Goal: Information Seeking & Learning: Learn about a topic

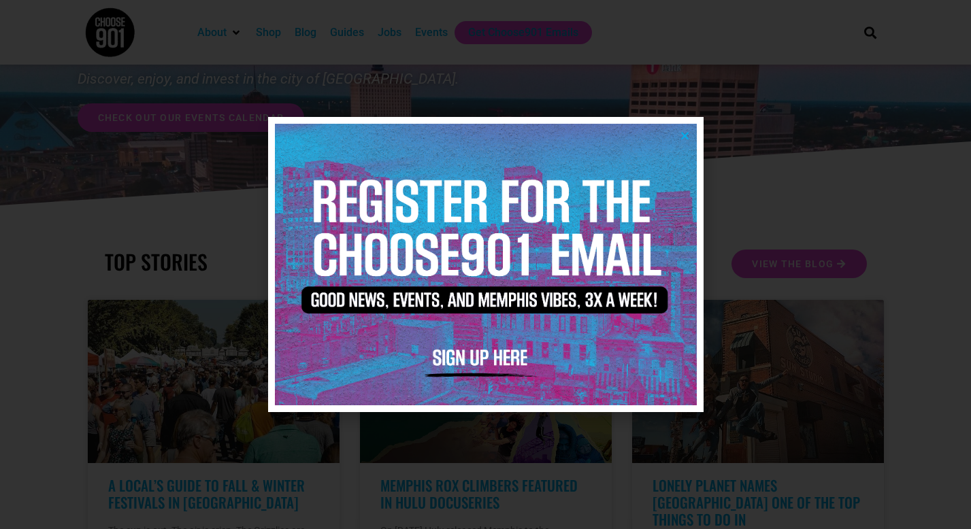
scroll to position [116, 0]
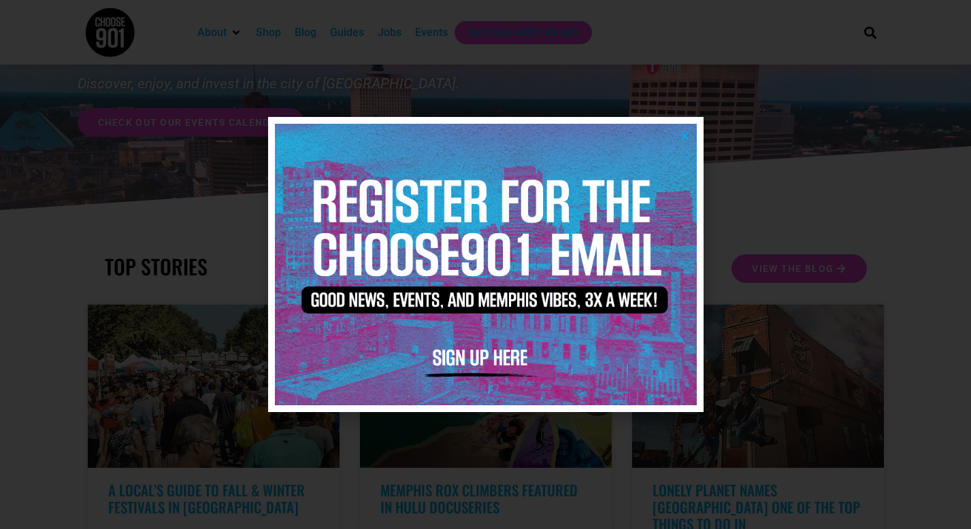
click at [690, 131] on img at bounding box center [486, 264] width 422 height 281
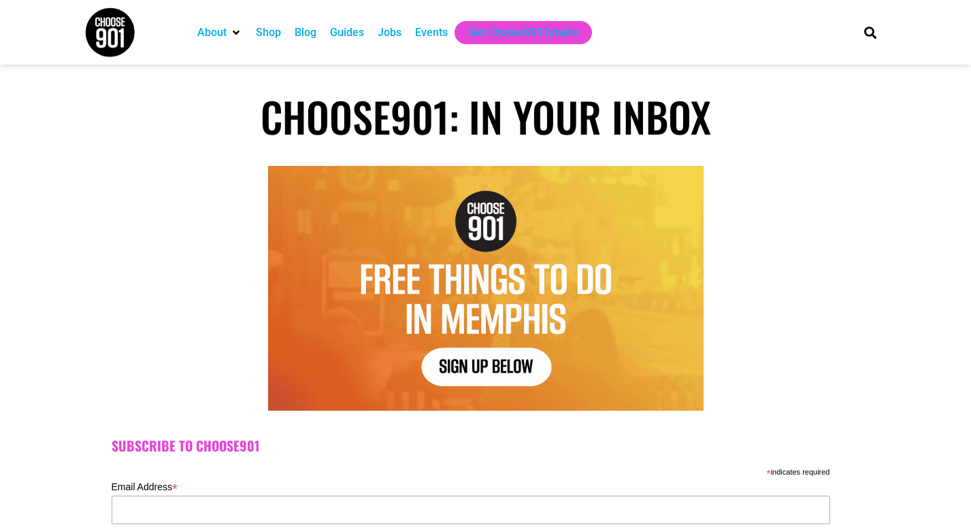
click at [270, 32] on div "Shop" at bounding box center [268, 32] width 25 height 16
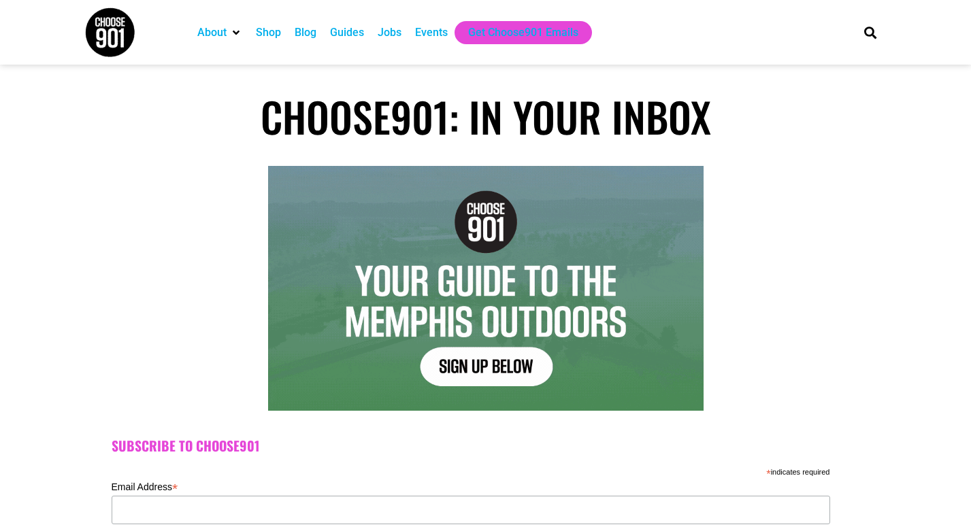
click at [434, 31] on div "Events" at bounding box center [431, 32] width 33 height 16
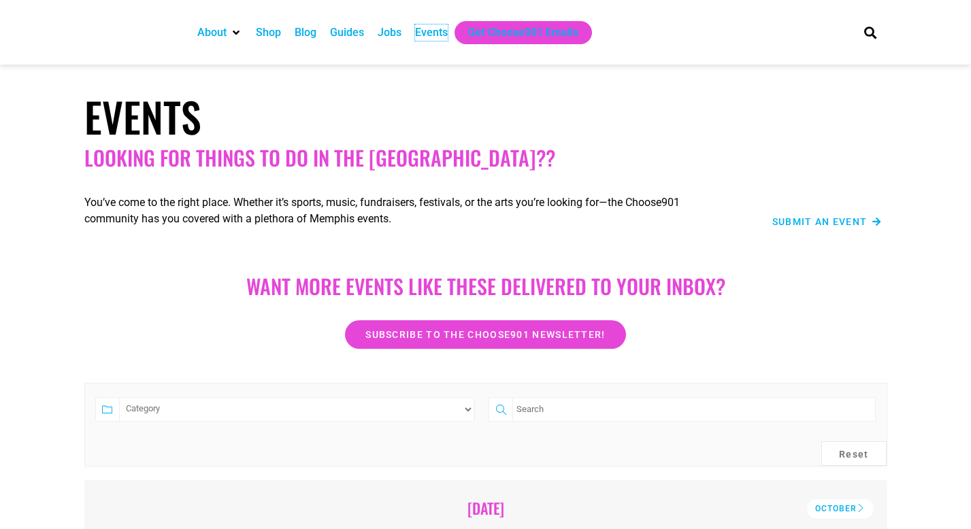
click at [434, 31] on div "Events" at bounding box center [431, 32] width 33 height 16
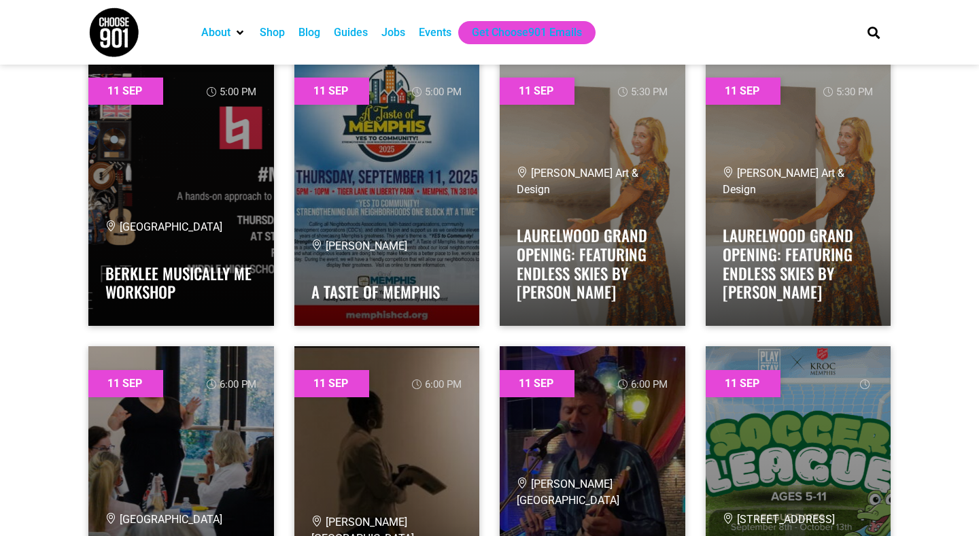
scroll to position [3417, 0]
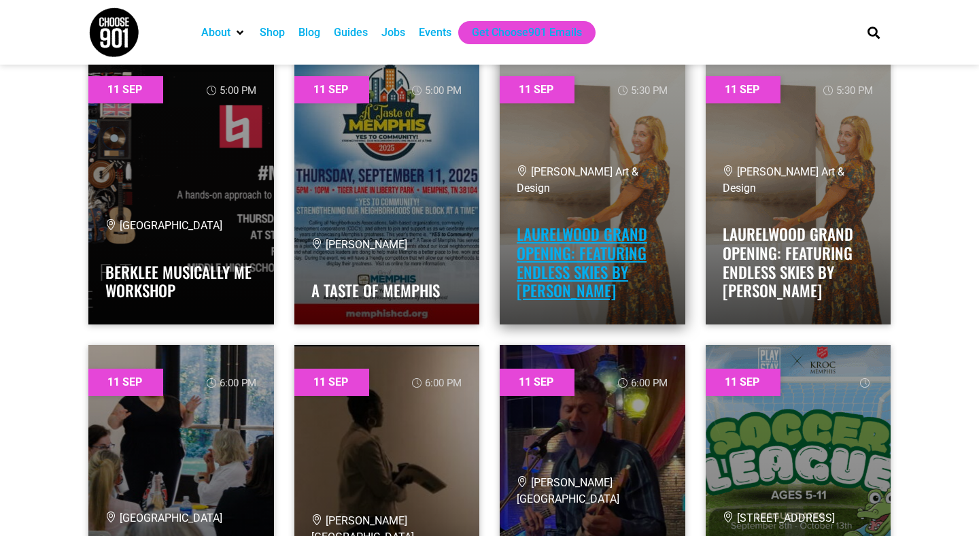
click at [573, 237] on link "Laurelwood Grand Opening: Featuring Endless Skies by [PERSON_NAME]" at bounding box center [582, 262] width 131 height 80
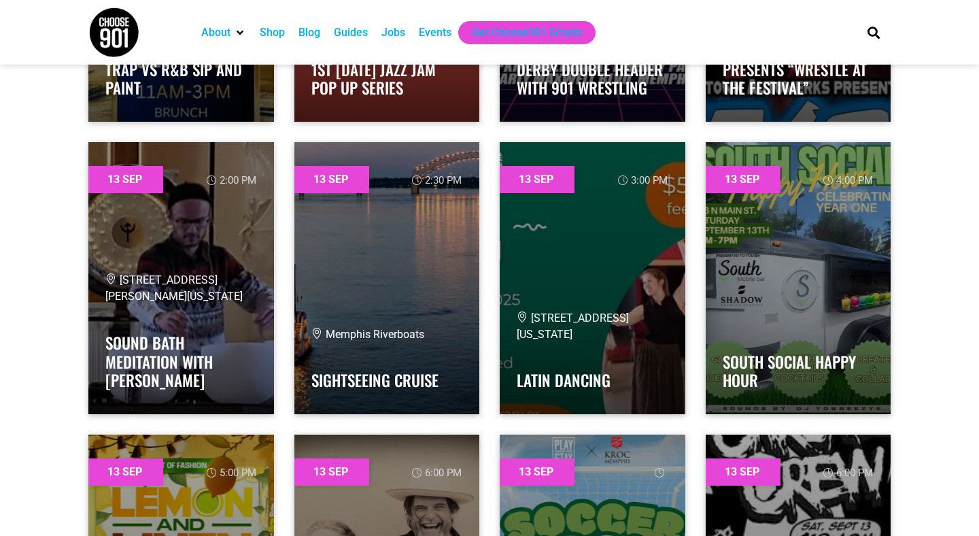
scroll to position [10940, 0]
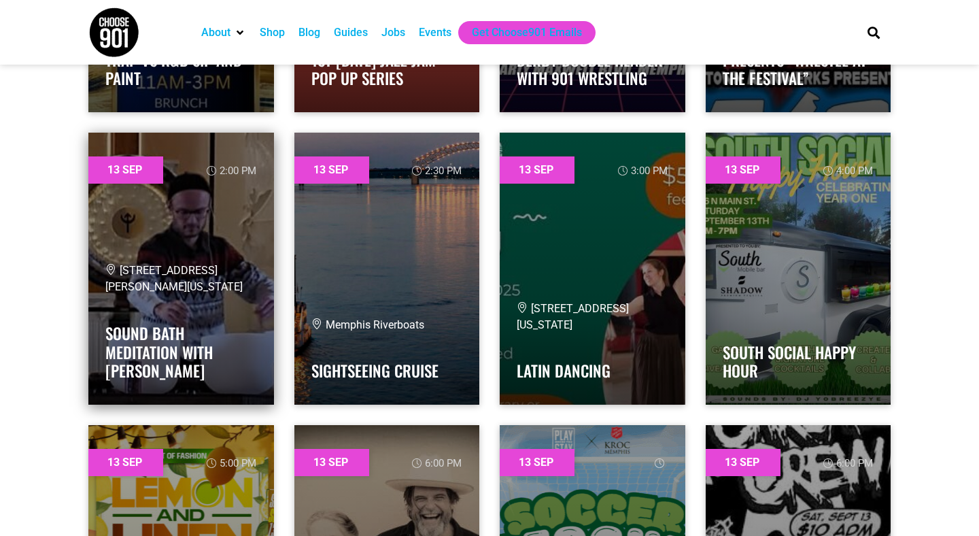
click at [214, 226] on link at bounding box center [181, 269] width 186 height 272
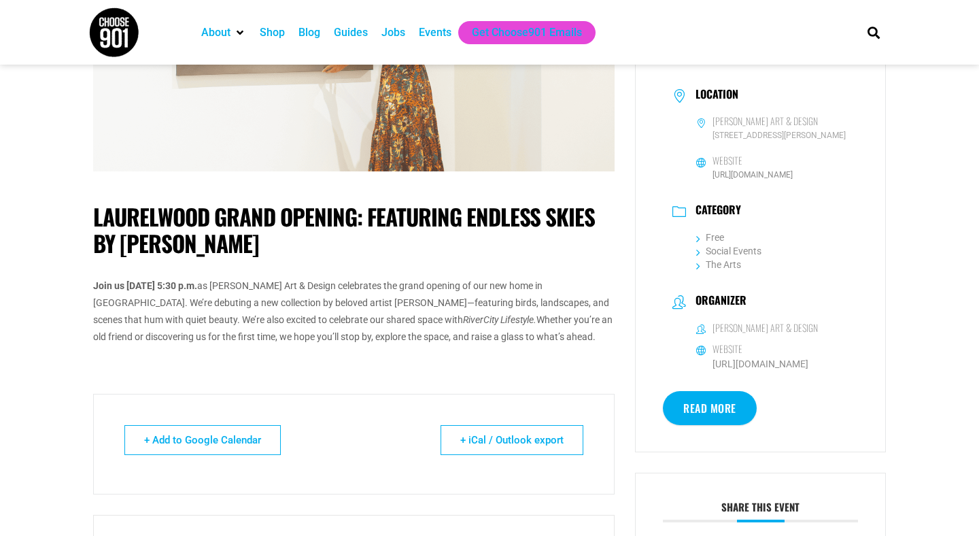
scroll to position [222, 0]
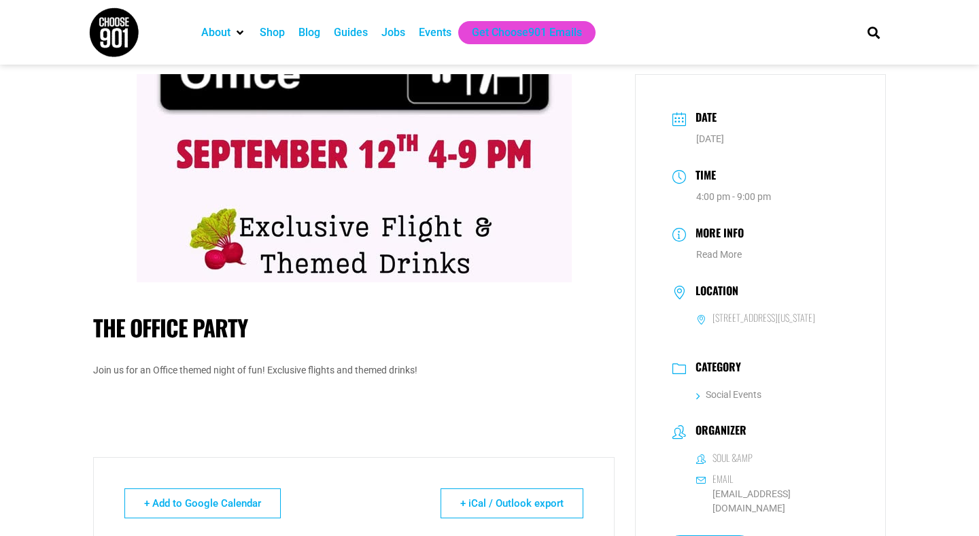
scroll to position [17, 0]
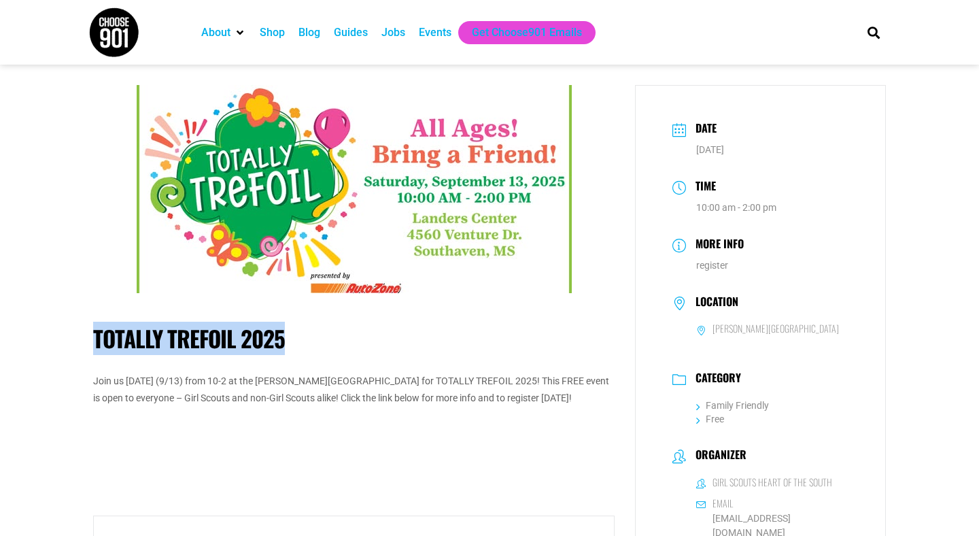
drag, startPoint x: 93, startPoint y: 339, endPoint x: 316, endPoint y: 326, distance: 222.8
click at [316, 326] on h1 "Totally Trefoil 2025" at bounding box center [354, 338] width 522 height 27
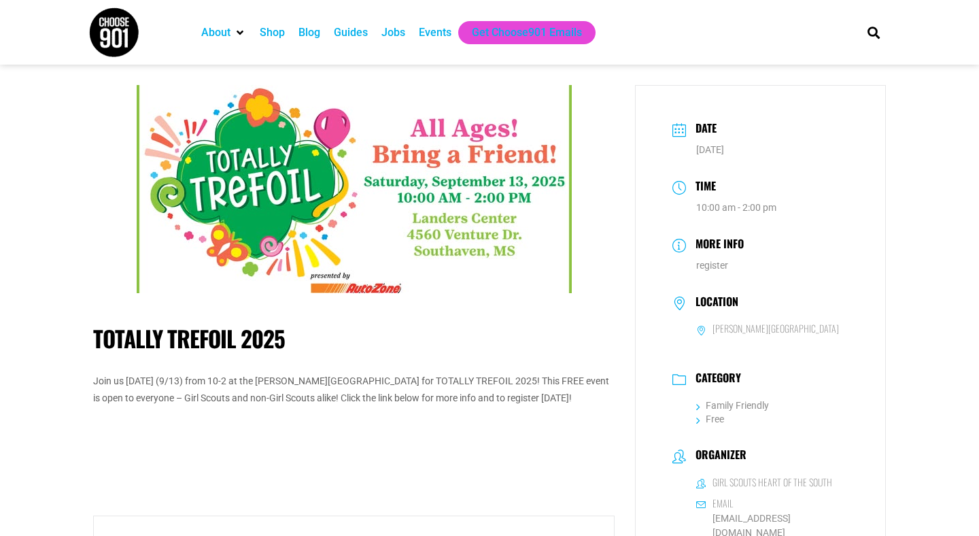
click at [315, 327] on h1 "Totally Trefoil 2025" at bounding box center [354, 338] width 522 height 27
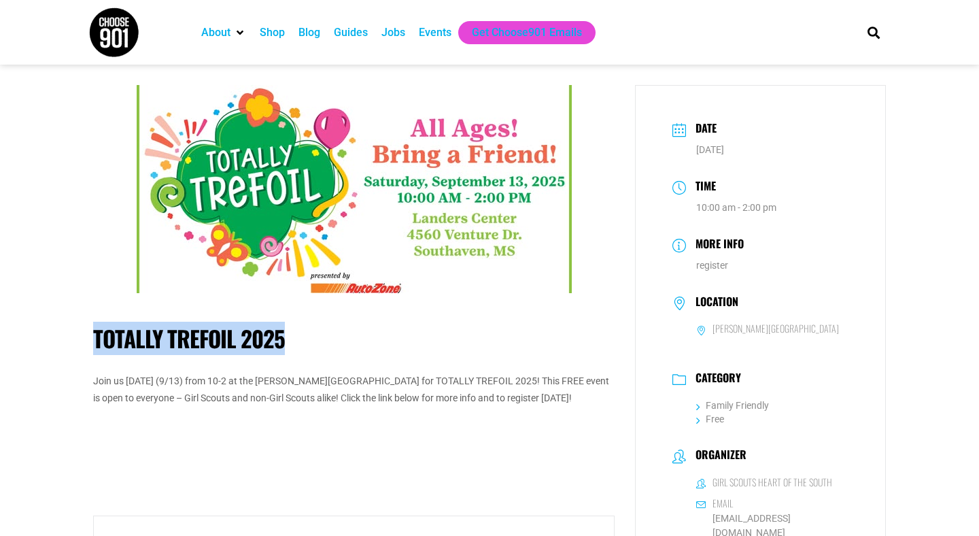
drag, startPoint x: 299, startPoint y: 343, endPoint x: 92, endPoint y: 342, distance: 206.1
click at [92, 342] on div "Totally Trefoil 2025 Join us THIS SATURDAY (9/13) from 10-2 at the Landers Cent…" at bounding box center [354, 459] width 542 height 748
copy h1 "Totally Trefoil 2025"
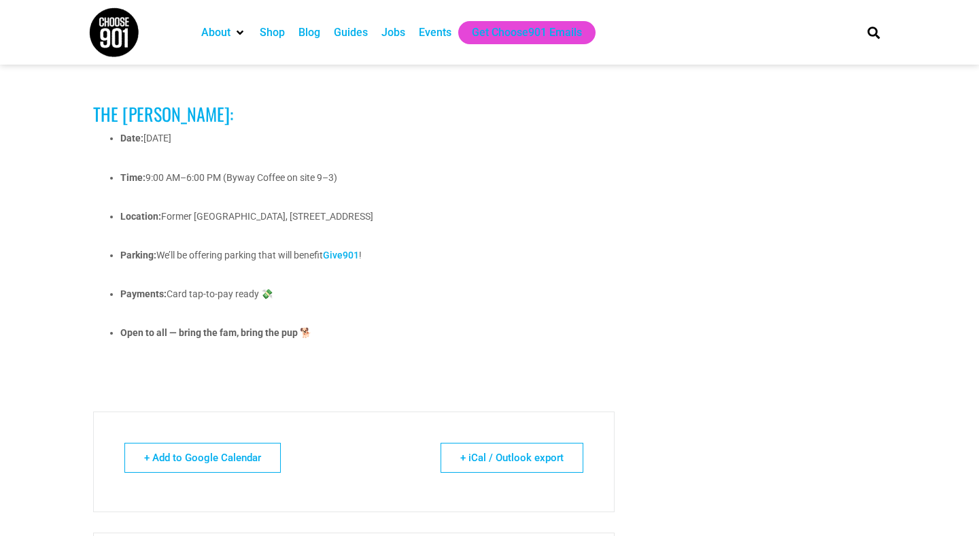
scroll to position [1213, 0]
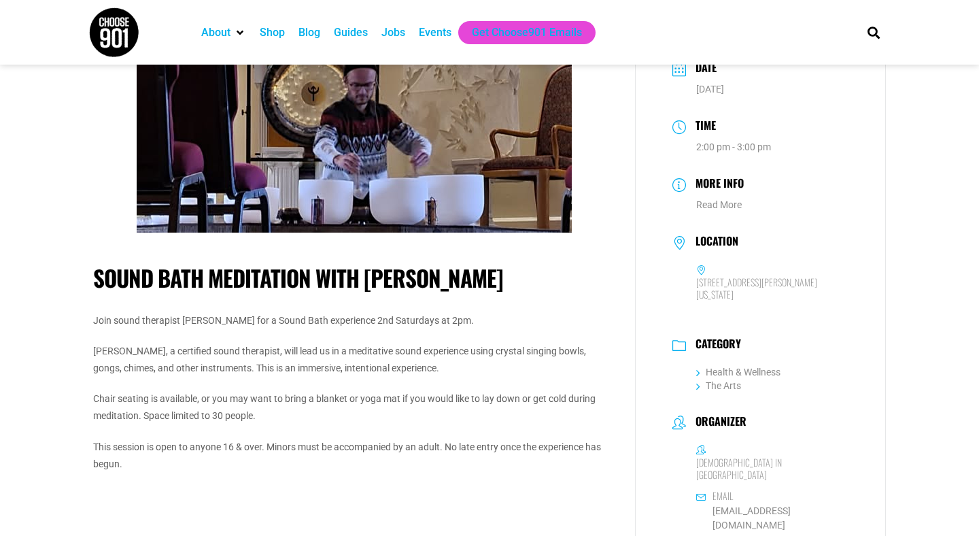
scroll to position [67, 0]
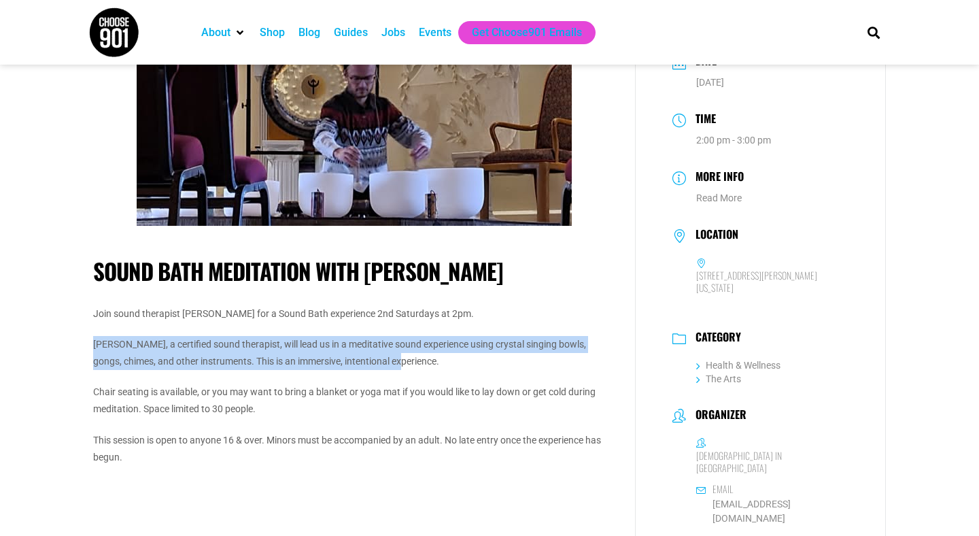
drag, startPoint x: 97, startPoint y: 341, endPoint x: 465, endPoint y: 360, distance: 368.4
click at [465, 360] on p "[PERSON_NAME], a certified sound therapist, will lead us in a meditative sound …" at bounding box center [354, 353] width 522 height 34
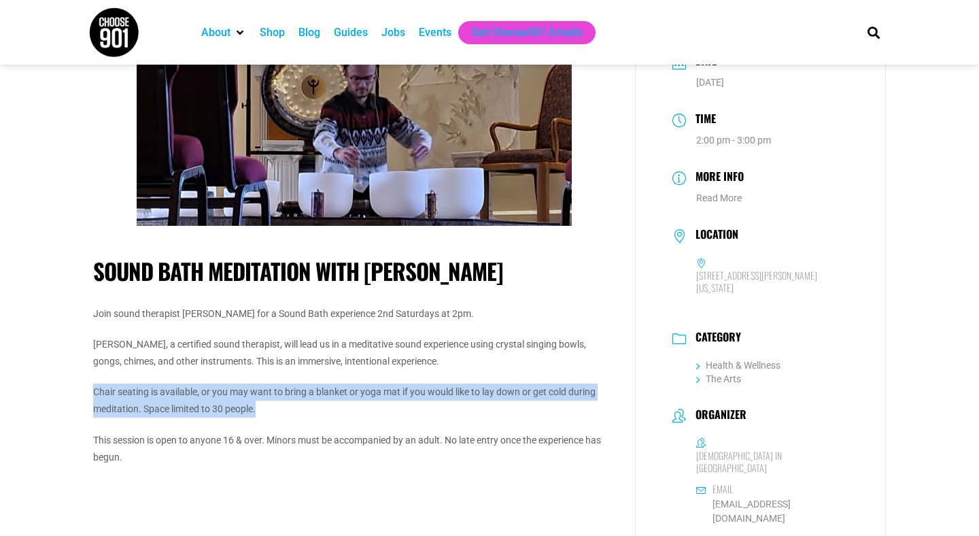
drag, startPoint x: 80, startPoint y: 383, endPoint x: 260, endPoint y: 410, distance: 181.6
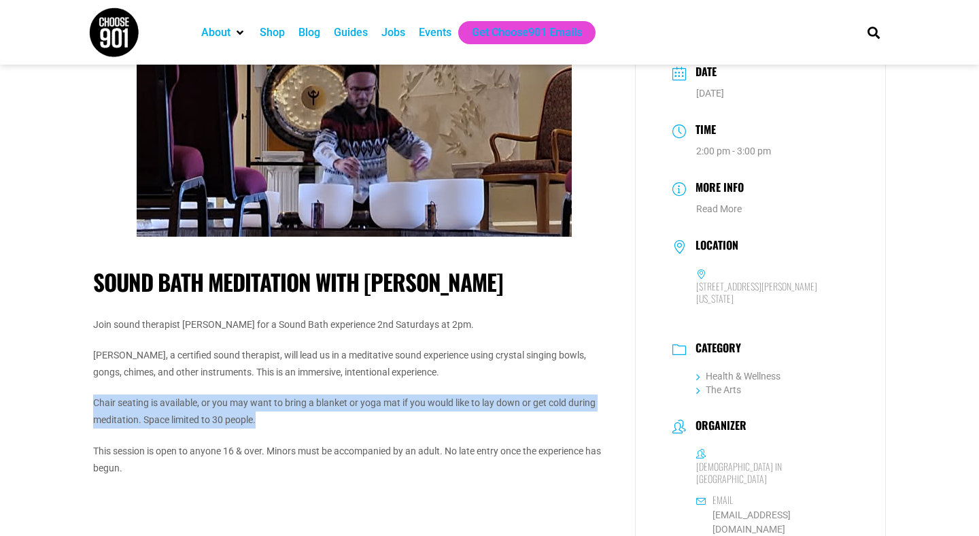
scroll to position [0, 0]
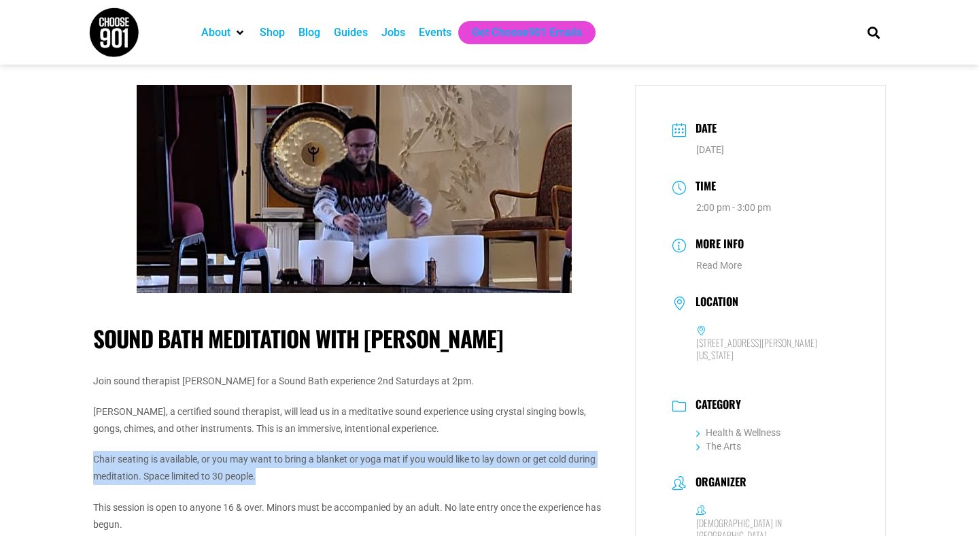
click at [439, 36] on div "Events" at bounding box center [435, 32] width 33 height 16
click at [439, 29] on div "Events" at bounding box center [435, 32] width 33 height 16
